Goal: Go to known website: Access a specific website the user already knows

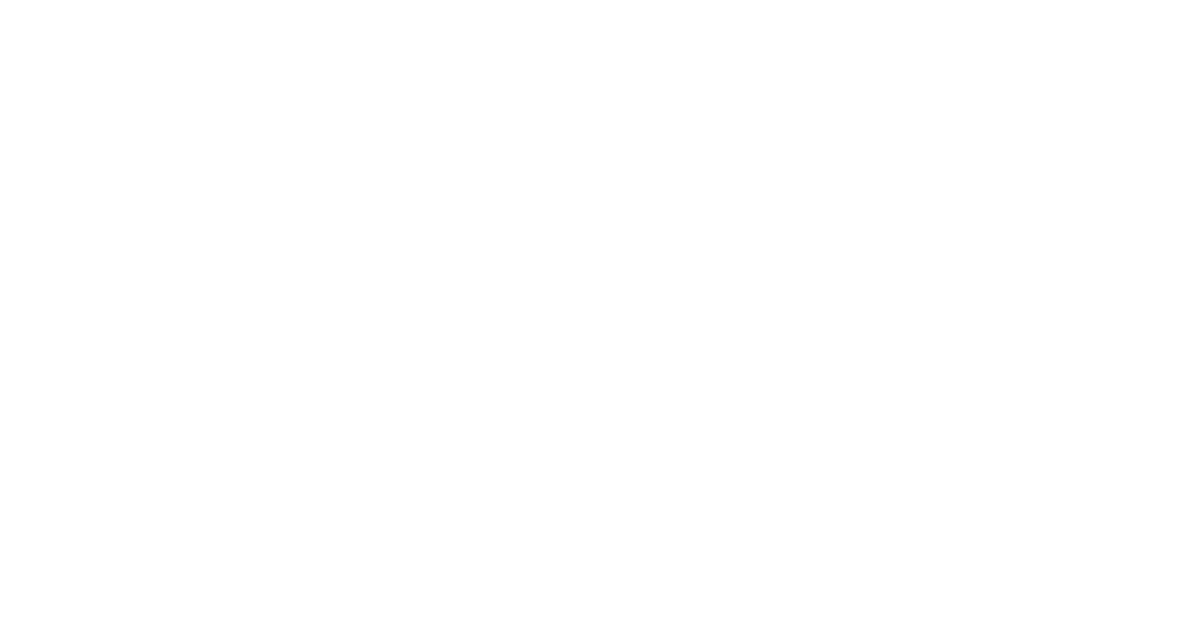
type input "jared.eklin@madwire.com"
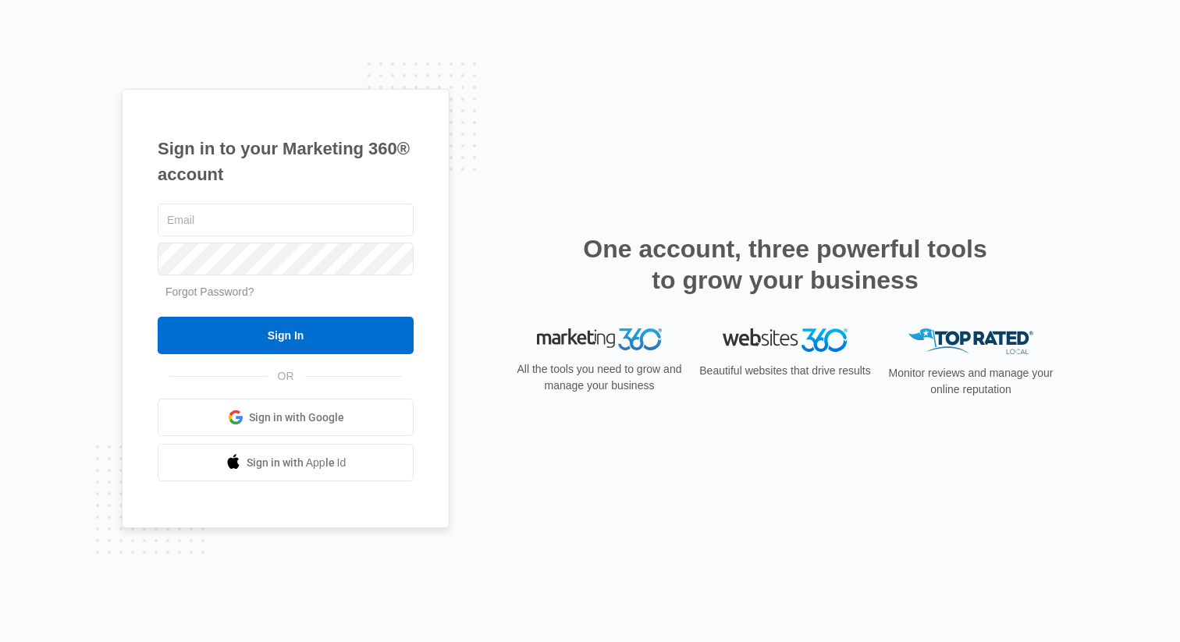
type input "jared.eklin@madwire.com"
